Goal: Transaction & Acquisition: Purchase product/service

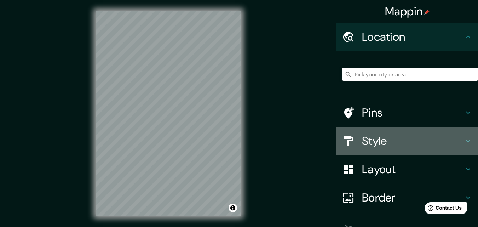
click at [419, 136] on h4 "Style" at bounding box center [413, 141] width 102 height 14
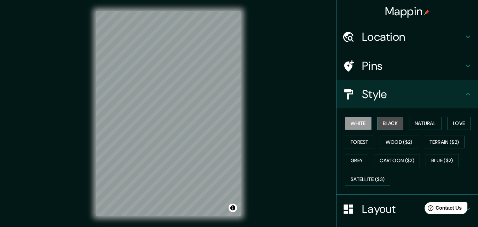
click at [394, 121] on button "Black" at bounding box center [390, 123] width 27 height 13
click at [202, 226] on html "Mappin Location Pins Style White Black Natural Love Forest Wood ($2) Terrain ($…" at bounding box center [239, 113] width 478 height 227
click at [151, 0] on html "Mappin Location Pins Style White Black Natural Love Forest Wood ($2) Terrain ($…" at bounding box center [239, 113] width 478 height 227
click at [405, 34] on h4 "Location" at bounding box center [413, 37] width 102 height 14
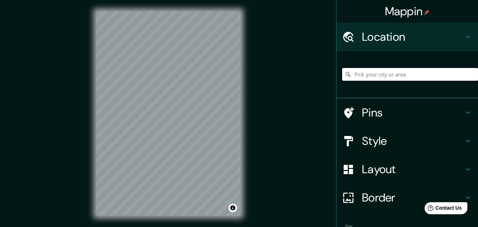
click at [387, 78] on input "Pick your city or area" at bounding box center [410, 74] width 136 height 13
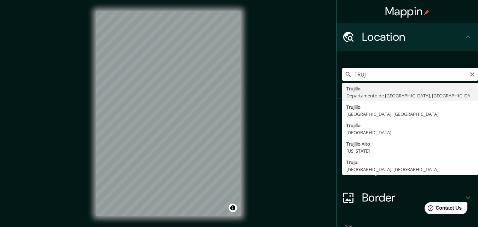
type input "[GEOGRAPHIC_DATA], [GEOGRAPHIC_DATA], [GEOGRAPHIC_DATA]"
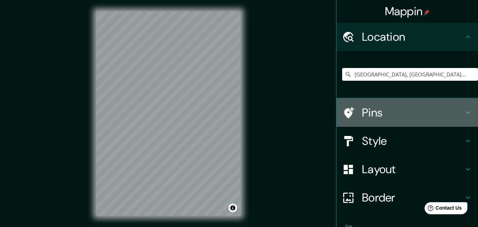
click at [376, 116] on h4 "Pins" at bounding box center [413, 112] width 102 height 14
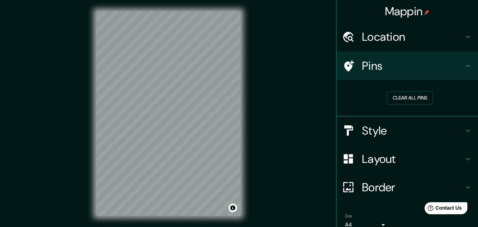
click at [370, 136] on h4 "Style" at bounding box center [413, 130] width 102 height 14
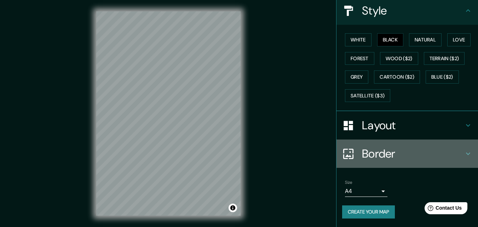
click at [376, 155] on h4 "Border" at bounding box center [413, 153] width 102 height 14
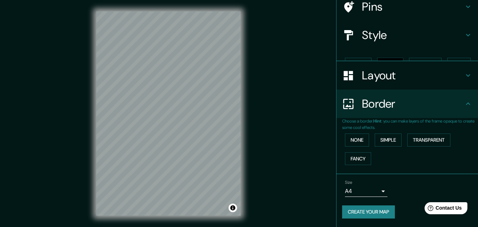
scroll to position [47, 0]
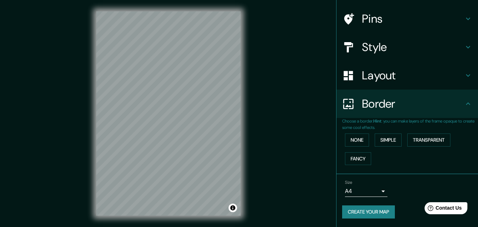
click at [369, 192] on body "Mappin Location [GEOGRAPHIC_DATA], [GEOGRAPHIC_DATA], [GEOGRAPHIC_DATA] Pins St…" at bounding box center [239, 113] width 478 height 227
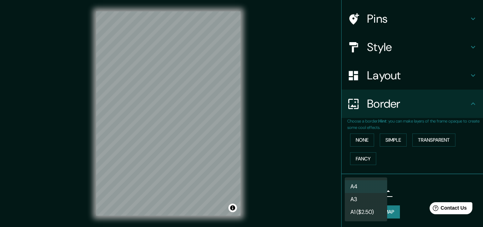
click at [370, 198] on li "A3" at bounding box center [366, 199] width 42 height 13
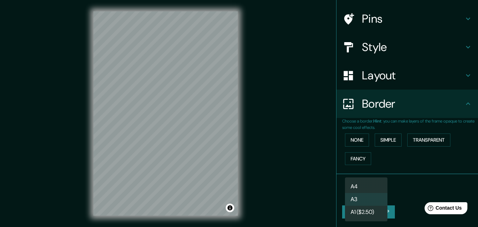
click at [380, 190] on body "Mappin Location [GEOGRAPHIC_DATA], [GEOGRAPHIC_DATA], [GEOGRAPHIC_DATA] Pins St…" at bounding box center [239, 113] width 478 height 227
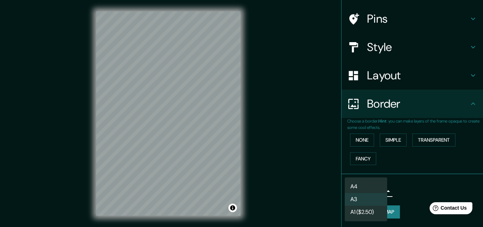
click at [374, 188] on li "A4" at bounding box center [366, 186] width 42 height 13
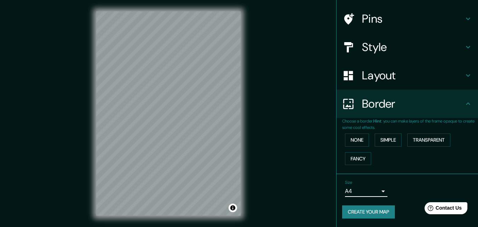
click at [393, 75] on h4 "Layout" at bounding box center [413, 75] width 102 height 14
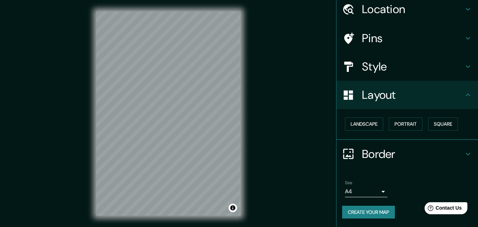
scroll to position [28, 0]
click at [373, 72] on h4 "Style" at bounding box center [413, 66] width 102 height 14
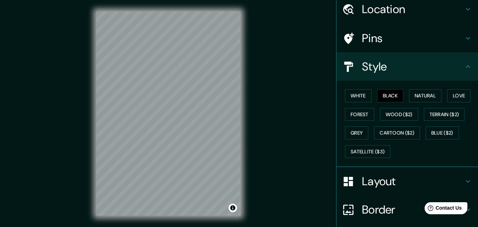
click at [371, 42] on h4 "Pins" at bounding box center [413, 38] width 102 height 14
